Goal: Transaction & Acquisition: Download file/media

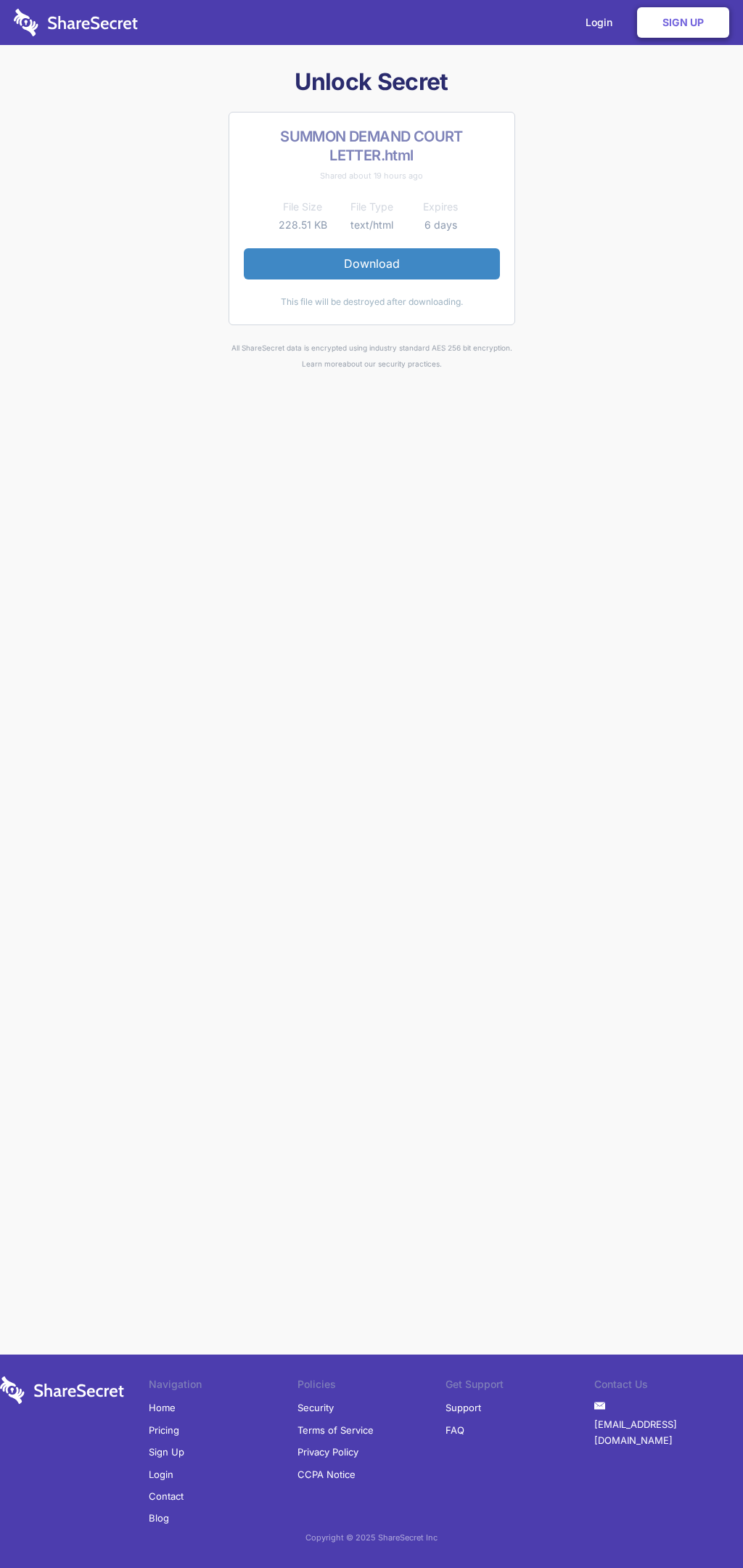
click at [372, 264] on link "Download" at bounding box center [371, 263] width 256 height 30
